Goal: Information Seeking & Learning: Learn about a topic

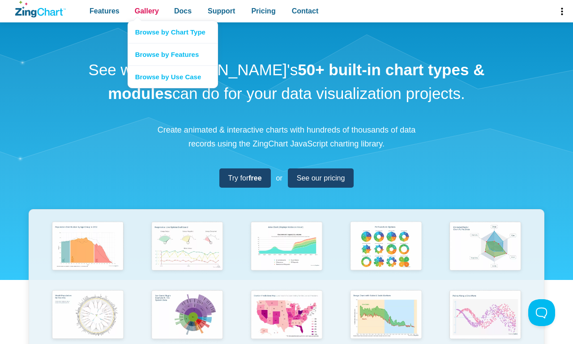
click at [146, 11] on span "Gallery" at bounding box center [147, 11] width 24 height 12
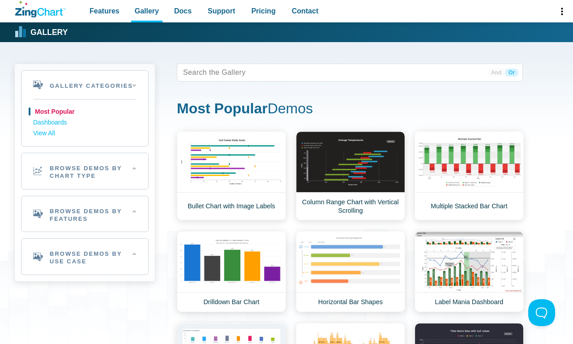
click at [85, 170] on h2 "Browse Demos By Chart Type" at bounding box center [84, 171] width 127 height 36
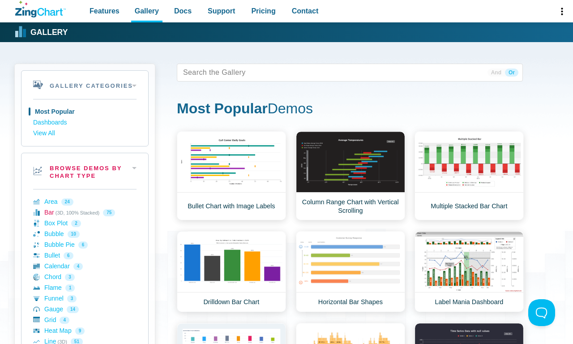
click at [85, 212] on link "Bar (3D, 100% Stacked) 75" at bounding box center [84, 212] width 103 height 11
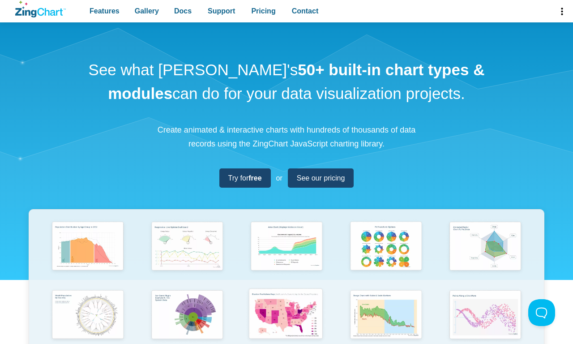
click at [286, 309] on img "App Content" at bounding box center [286, 314] width 82 height 58
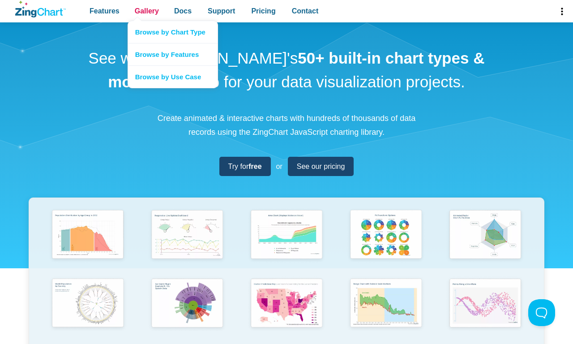
click at [146, 11] on span "Gallery" at bounding box center [147, 11] width 24 height 12
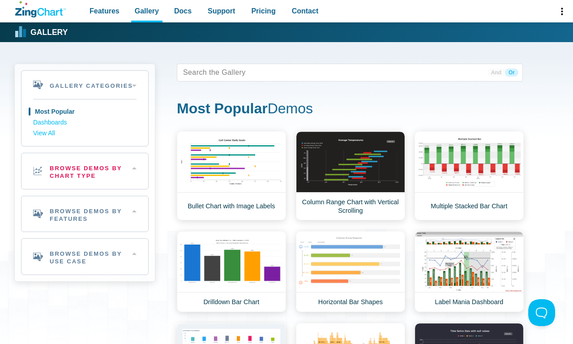
click at [85, 170] on h2 "Browse Demos By Chart Type" at bounding box center [84, 171] width 127 height 36
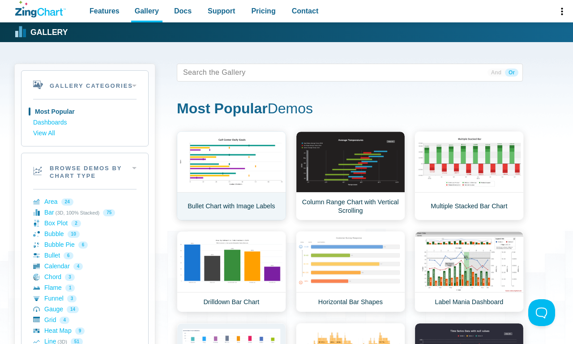
click at [231, 175] on link "Bullet Chart with Image Labels" at bounding box center [231, 175] width 109 height 89
